Goal: Task Accomplishment & Management: Manage account settings

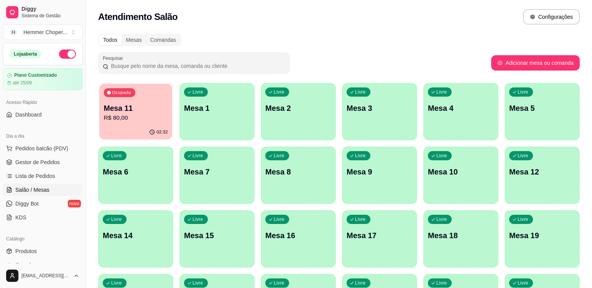
click at [112, 118] on p "R$ 80,00" at bounding box center [136, 117] width 64 height 9
click at [153, 125] on div "02:34" at bounding box center [135, 132] width 73 height 15
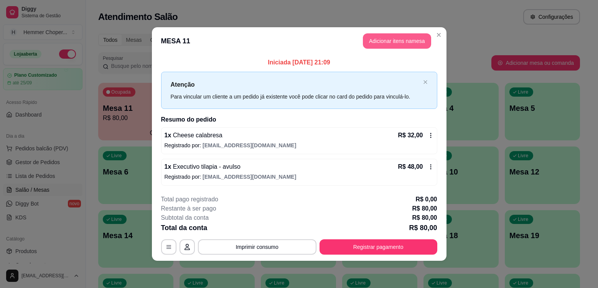
click at [426, 44] on button "Adicionar itens na mesa" at bounding box center [397, 40] width 68 height 15
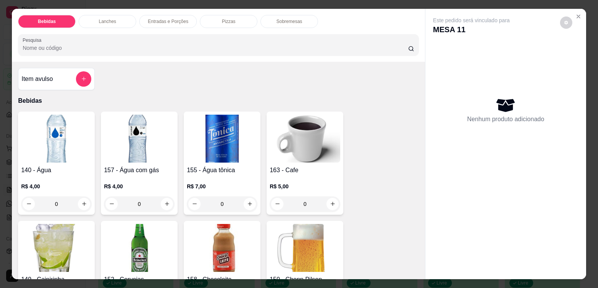
click at [122, 21] on div "Lanches" at bounding box center [108, 21] width 58 height 13
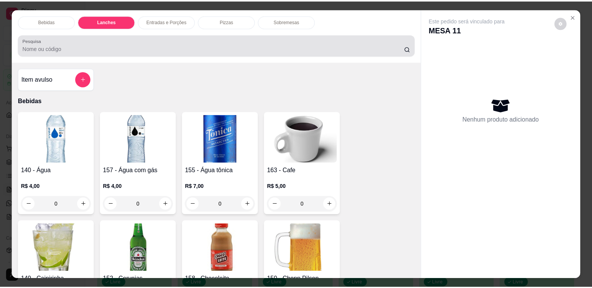
scroll to position [16, 0]
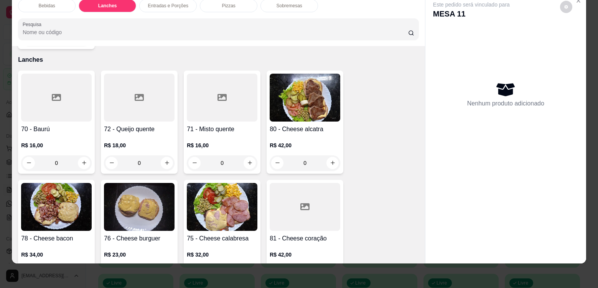
click at [156, 125] on h4 "72 - Queijo quente" at bounding box center [139, 129] width 71 height 9
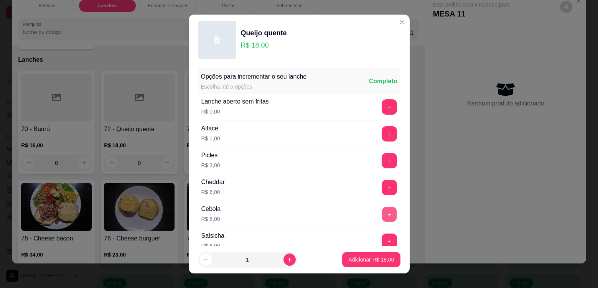
click at [381, 207] on button "+" at bounding box center [388, 214] width 15 height 15
click at [381, 188] on button "+" at bounding box center [388, 187] width 15 height 15
click at [374, 258] on p "Adicionar R$ 30,00" at bounding box center [371, 260] width 46 height 8
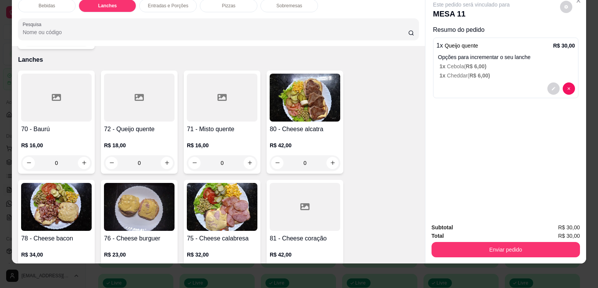
click at [477, 258] on div "Subtotal R$ 30,00 Total R$ 30,00 Enviar pedido" at bounding box center [505, 240] width 161 height 46
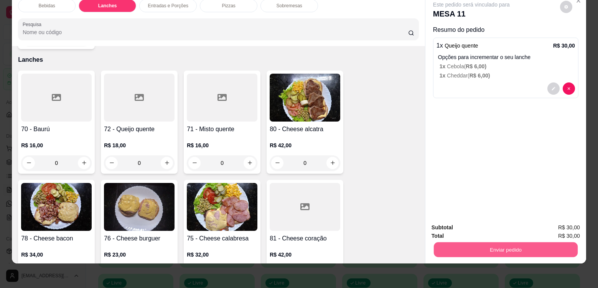
click at [475, 254] on button "Enviar pedido" at bounding box center [506, 249] width 144 height 15
click at [472, 235] on button "Não registrar e enviar pedido" at bounding box center [479, 231] width 77 height 14
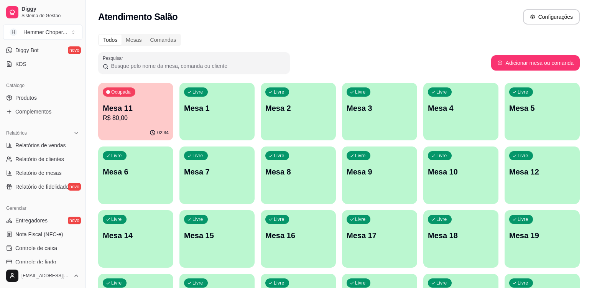
scroll to position [264, 0]
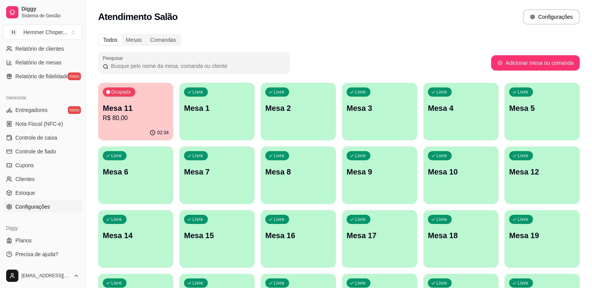
click at [39, 206] on span "Configurações" at bounding box center [32, 207] width 35 height 8
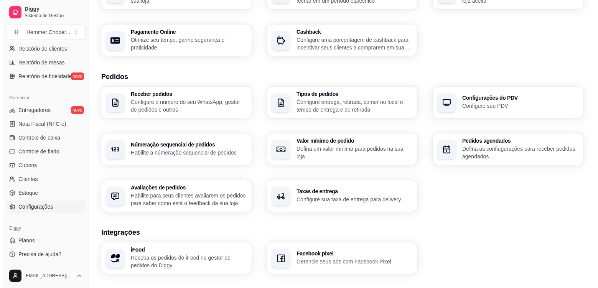
scroll to position [230, 0]
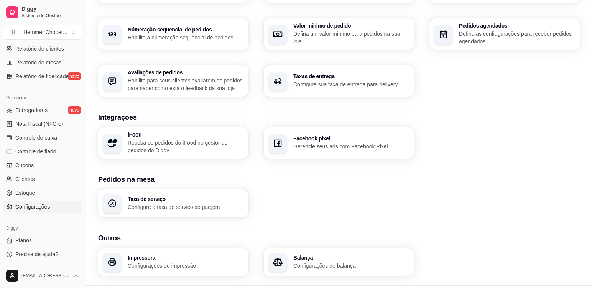
click at [157, 255] on h3 "Impressora" at bounding box center [186, 257] width 116 height 5
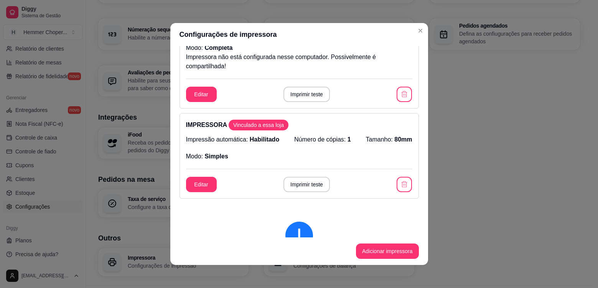
scroll to position [0, 0]
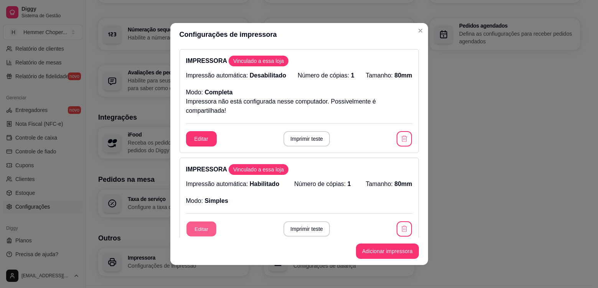
click at [199, 232] on button "Editar" at bounding box center [201, 229] width 30 height 15
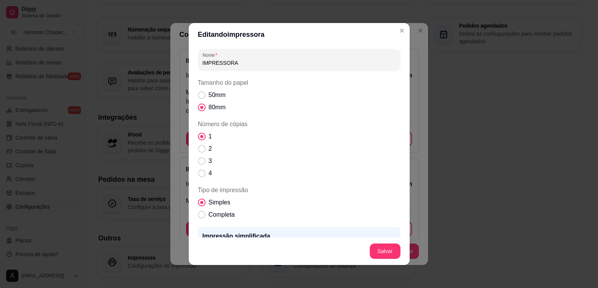
click at [261, 66] on input "IMPRESSORA" at bounding box center [298, 63] width 193 height 8
drag, startPoint x: 261, startPoint y: 66, endPoint x: 181, endPoint y: 61, distance: 81.1
click at [181, 61] on div "Editando impressora Nome IMPRESSORA cozinha Tamanho do papel 50mm 80mm Número d…" at bounding box center [299, 144] width 598 height 288
type input "Cozinha"
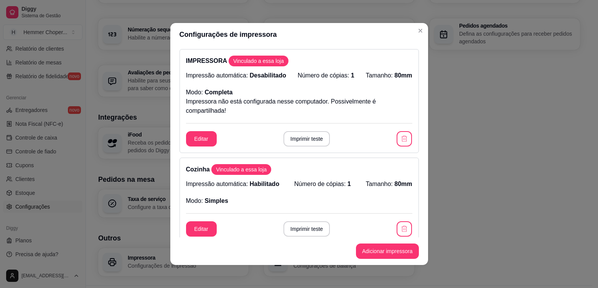
click at [201, 131] on div "IMPRESSORA Vinculado a essa loja Impressão automática: Desabilitado Número de c…" at bounding box center [298, 101] width 239 height 104
click at [210, 146] on div "IMPRESSORA Vinculado a essa loja Impressão automática: Desabilitado Número de c…" at bounding box center [298, 101] width 239 height 104
click at [204, 143] on button "Editar" at bounding box center [201, 138] width 31 height 15
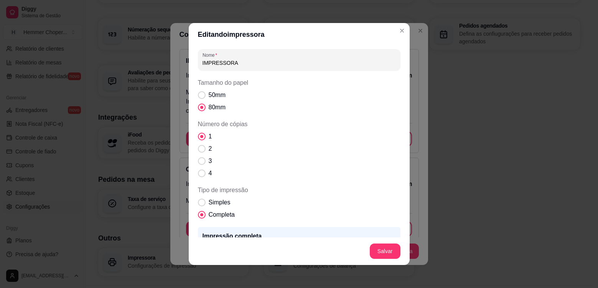
drag, startPoint x: 256, startPoint y: 68, endPoint x: 194, endPoint y: 60, distance: 62.2
click at [194, 60] on div "Nome IMPRESSORA Tamanho do papel 50mm 80mm Número de cópias 1 2 3 4 Tipo de imp…" at bounding box center [299, 141] width 221 height 191
drag, startPoint x: 233, startPoint y: 66, endPoint x: 193, endPoint y: 66, distance: 39.9
click at [193, 66] on div "Nome IMPRESSORA Tamanho do papel 50mm 80mm Número de cópias 1 2 3 4 Tipo de imp…" at bounding box center [299, 141] width 221 height 191
type input "caixa"
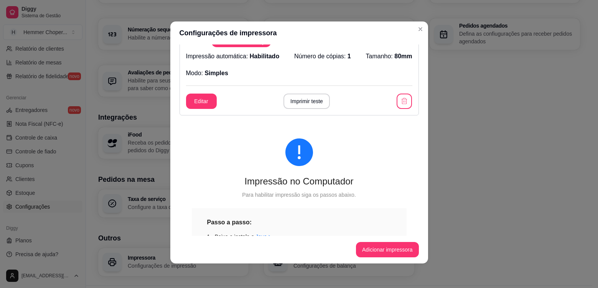
scroll to position [49, 0]
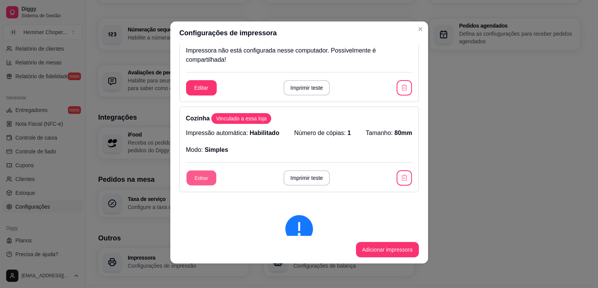
click at [205, 174] on button "Editar" at bounding box center [201, 178] width 30 height 15
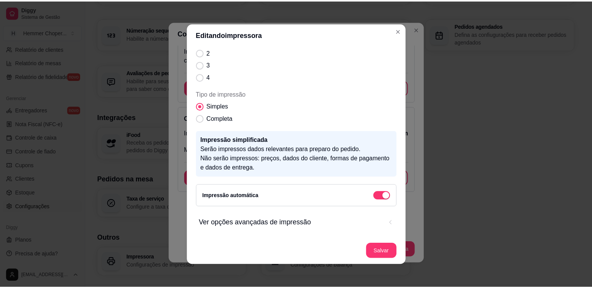
scroll to position [2, 0]
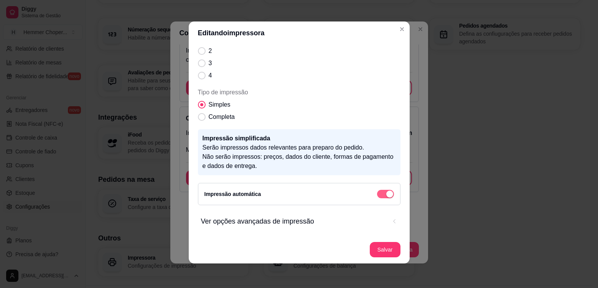
click at [377, 196] on span "button" at bounding box center [385, 194] width 17 height 8
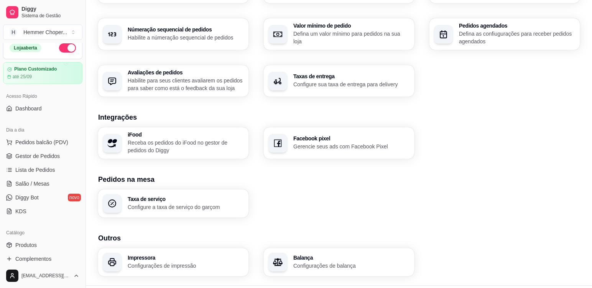
scroll to position [0, 0]
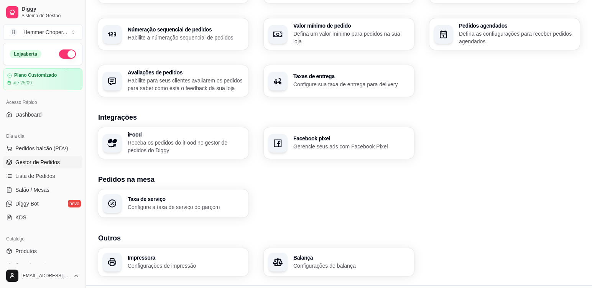
click at [34, 164] on span "Gestor de Pedidos" at bounding box center [37, 162] width 44 height 8
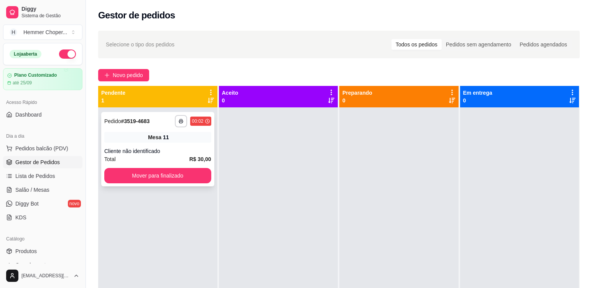
click at [150, 138] on span "Mesa" at bounding box center [154, 137] width 13 height 8
click at [181, 122] on icon "button" at bounding box center [181, 121] width 5 height 5
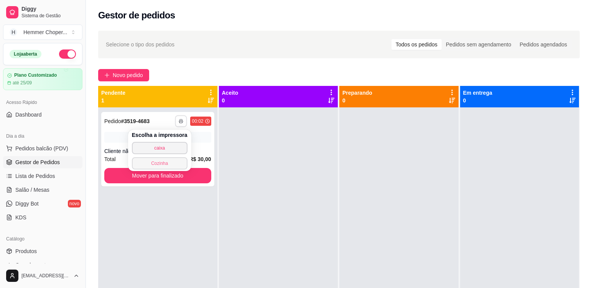
click at [163, 161] on button "Cozinha" at bounding box center [160, 163] width 56 height 12
